Goal: Find specific page/section: Find specific page/section

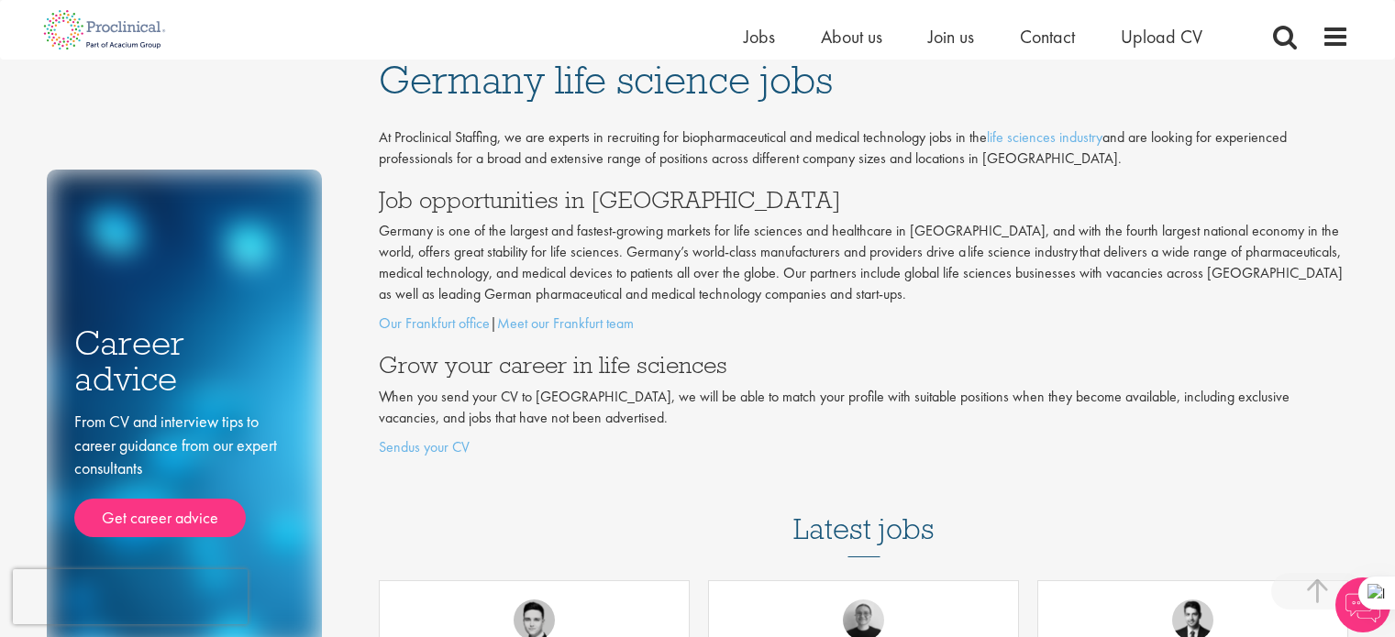
select select "English"
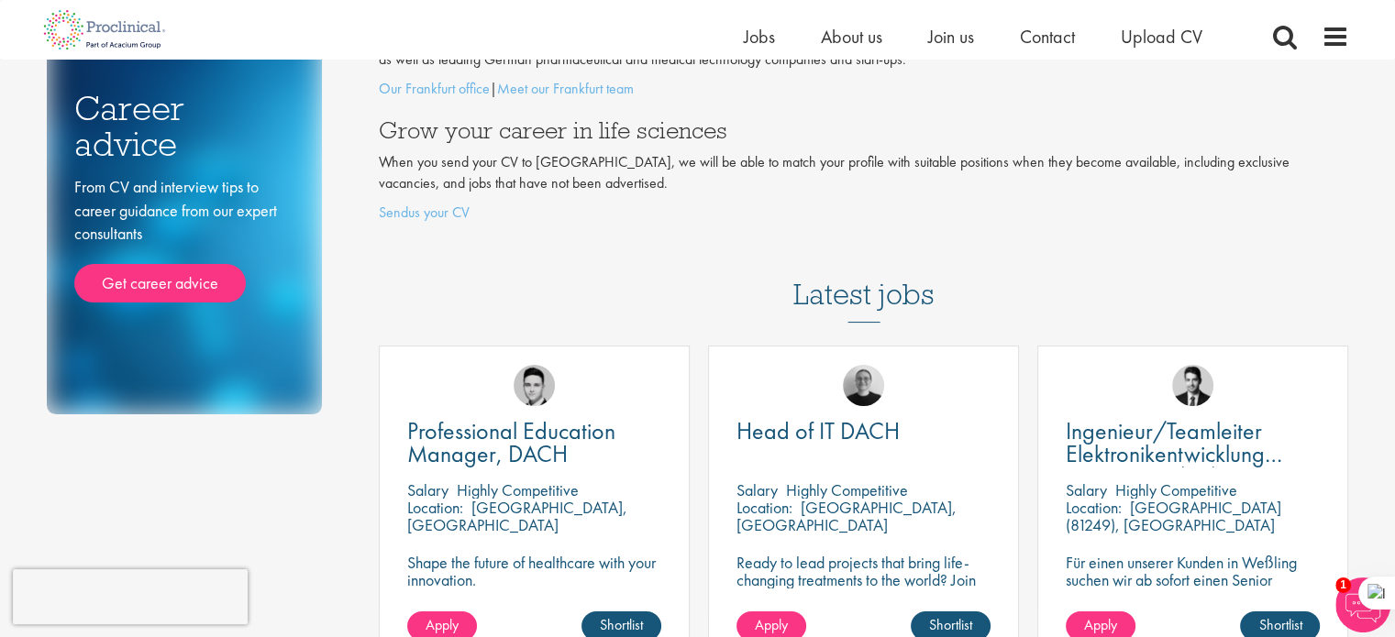
scroll to position [92, 0]
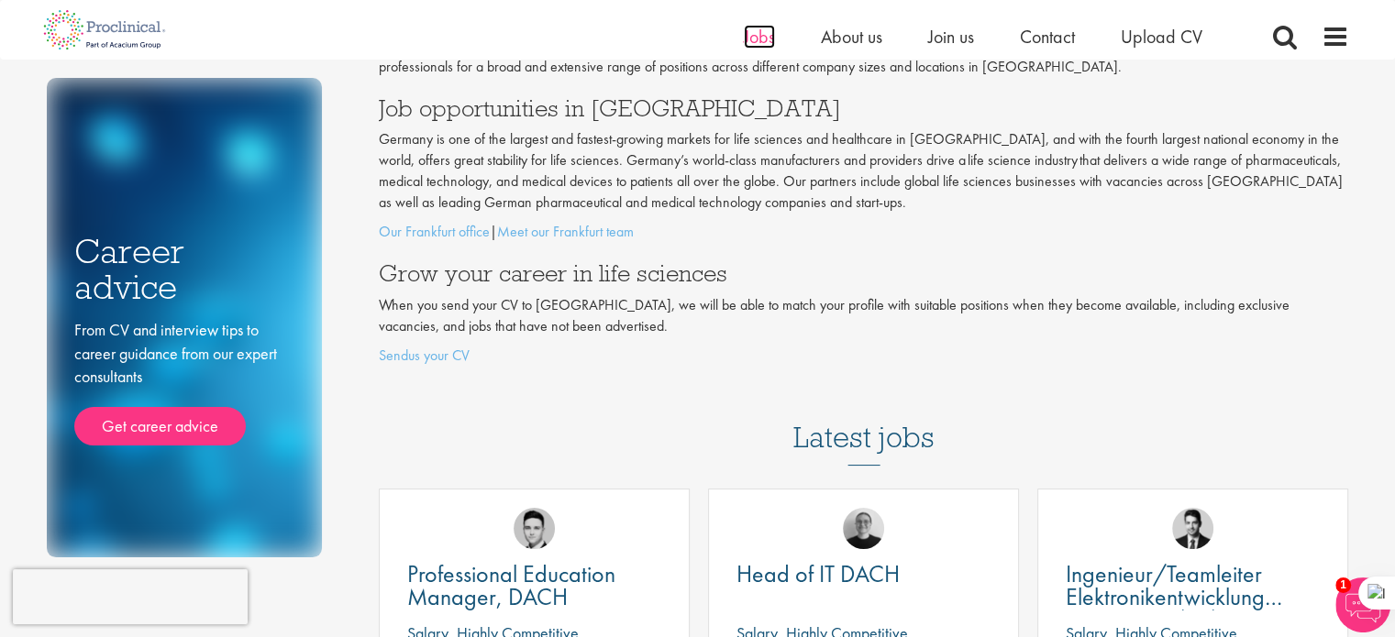
click at [761, 32] on span "Jobs" at bounding box center [759, 37] width 31 height 24
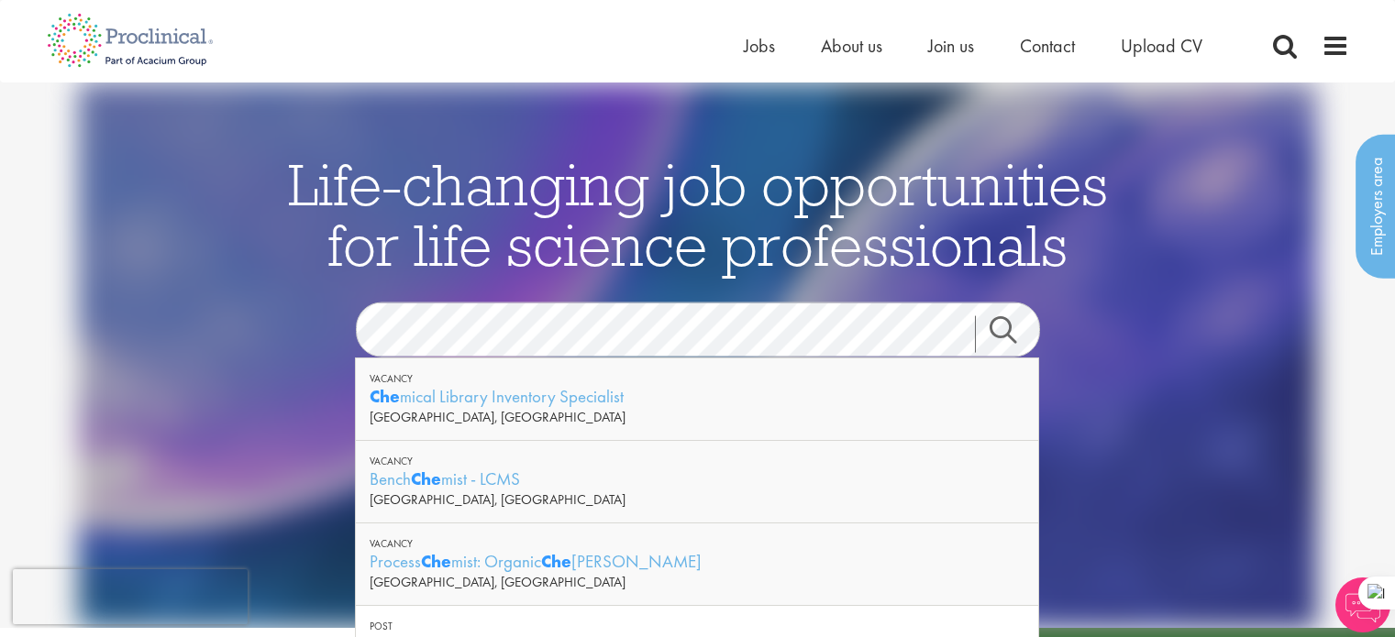
select select "English"
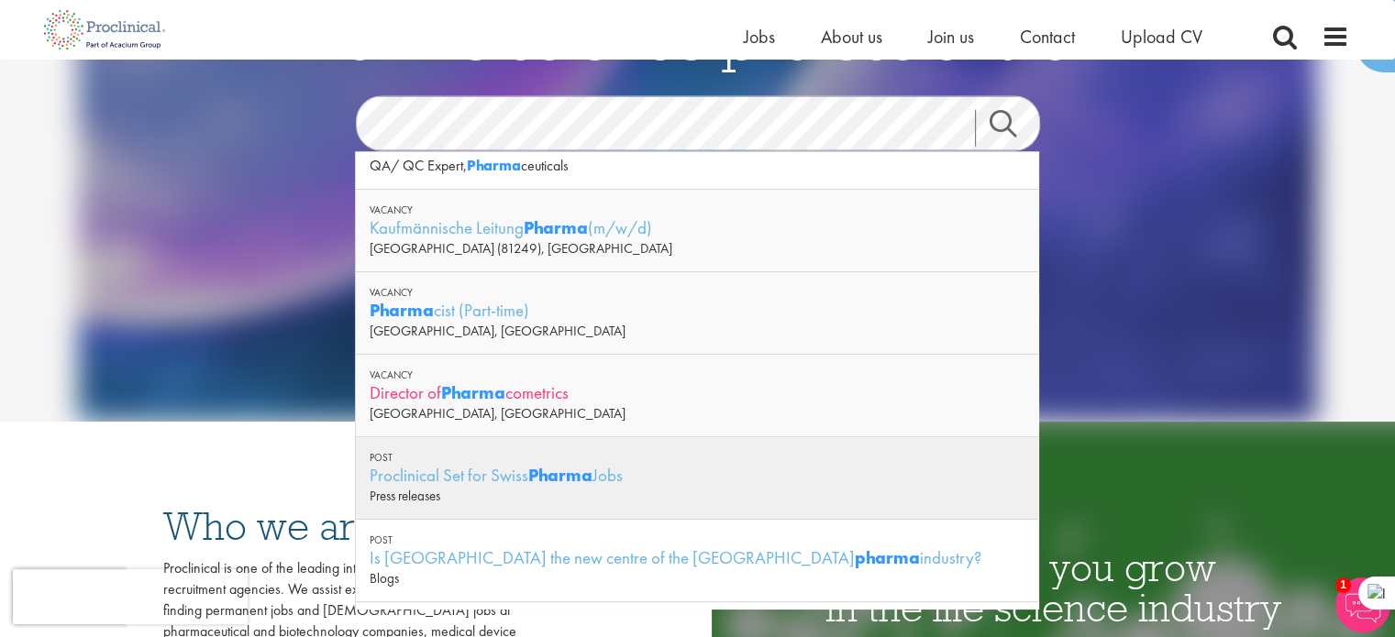
scroll to position [78, 0]
